Goal: Information Seeking & Learning: Learn about a topic

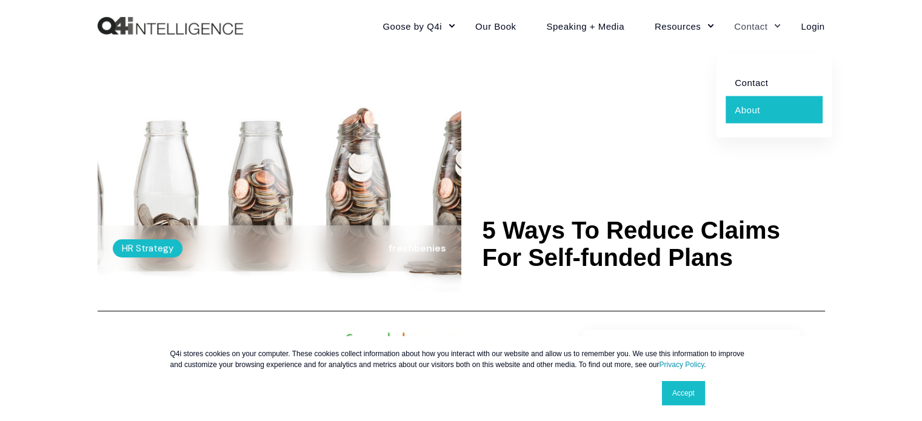
click at [746, 107] on link "About" at bounding box center [773, 109] width 97 height 27
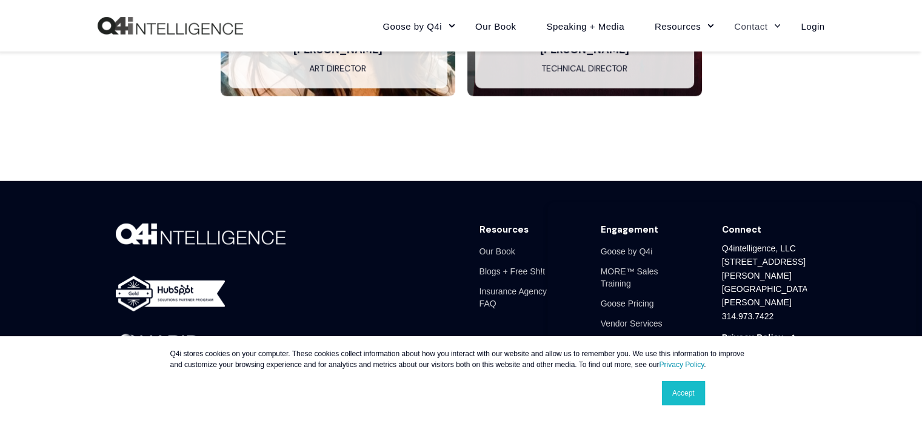
scroll to position [3291, 0]
